Goal: Find specific page/section: Find specific page/section

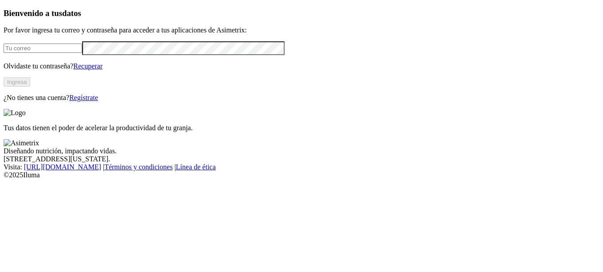
click at [22, 53] on input "email" at bounding box center [43, 48] width 79 height 9
click at [45, 53] on input "[DOMAIN_NAME]" at bounding box center [43, 48] width 79 height 9
type input "[EMAIL_ADDRESS][DOMAIN_NAME]"
click at [30, 87] on button "Ingresa" at bounding box center [17, 81] width 27 height 9
